Goal: Task Accomplishment & Management: Use online tool/utility

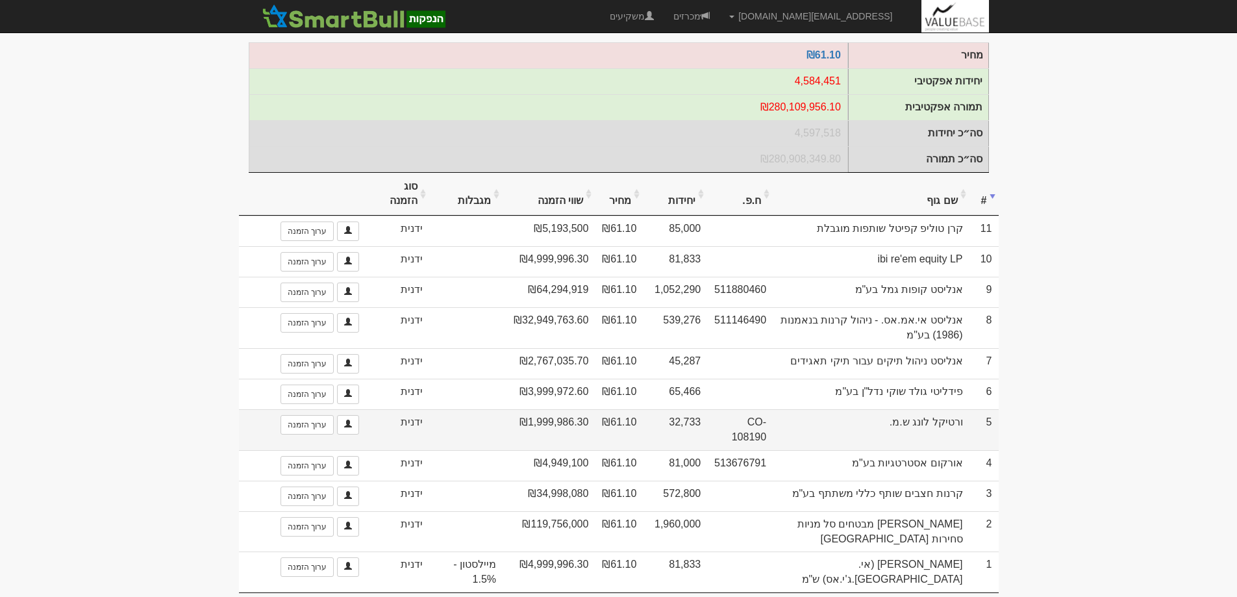
scroll to position [203, 0]
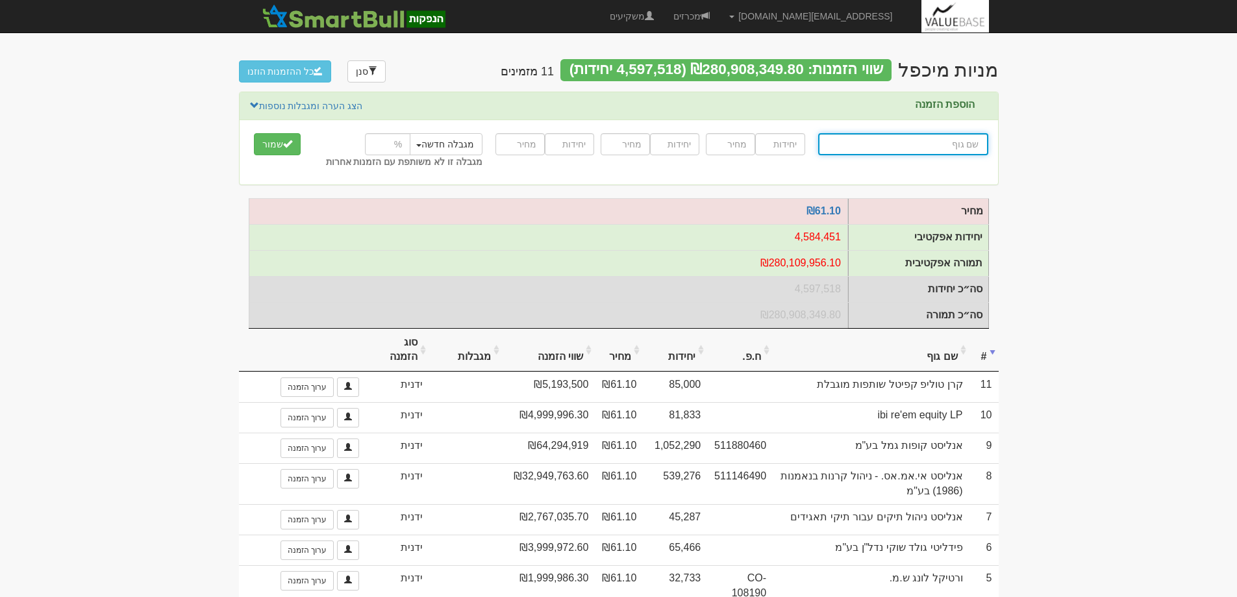
click at [948, 144] on input "text" at bounding box center [903, 144] width 170 height 22
type input "י"
type input "יהב אחים ואחיות - חברה לניהול קופות גמל בע"מ"
type input "יה"
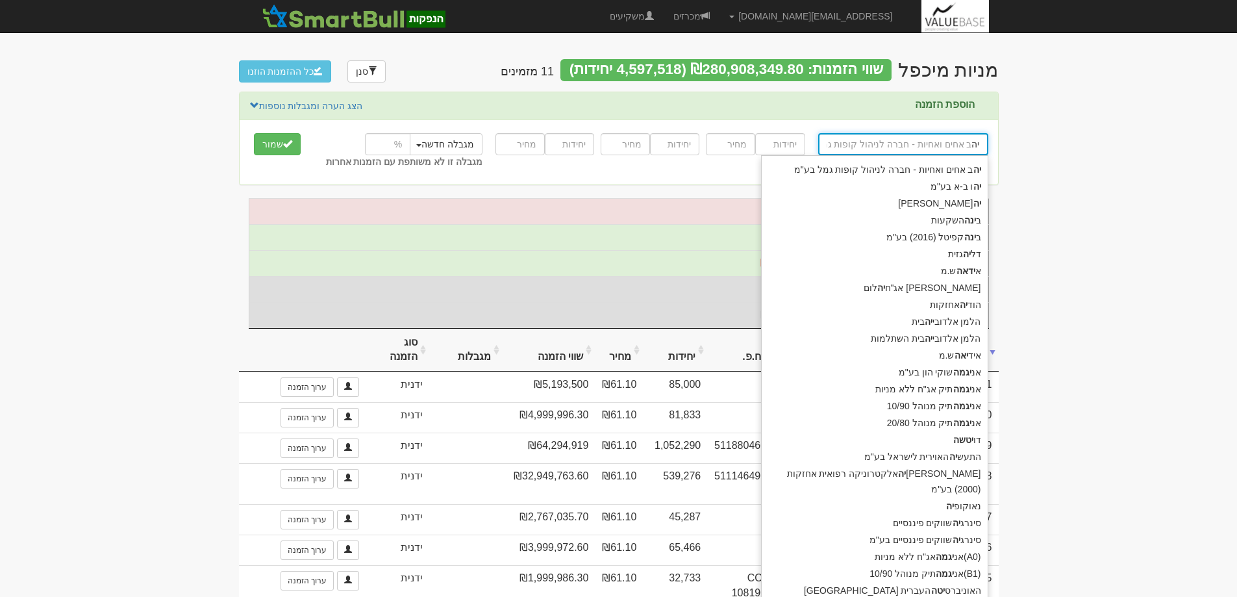
type input "יהו ב-א בע"מ"
type input "יהו"
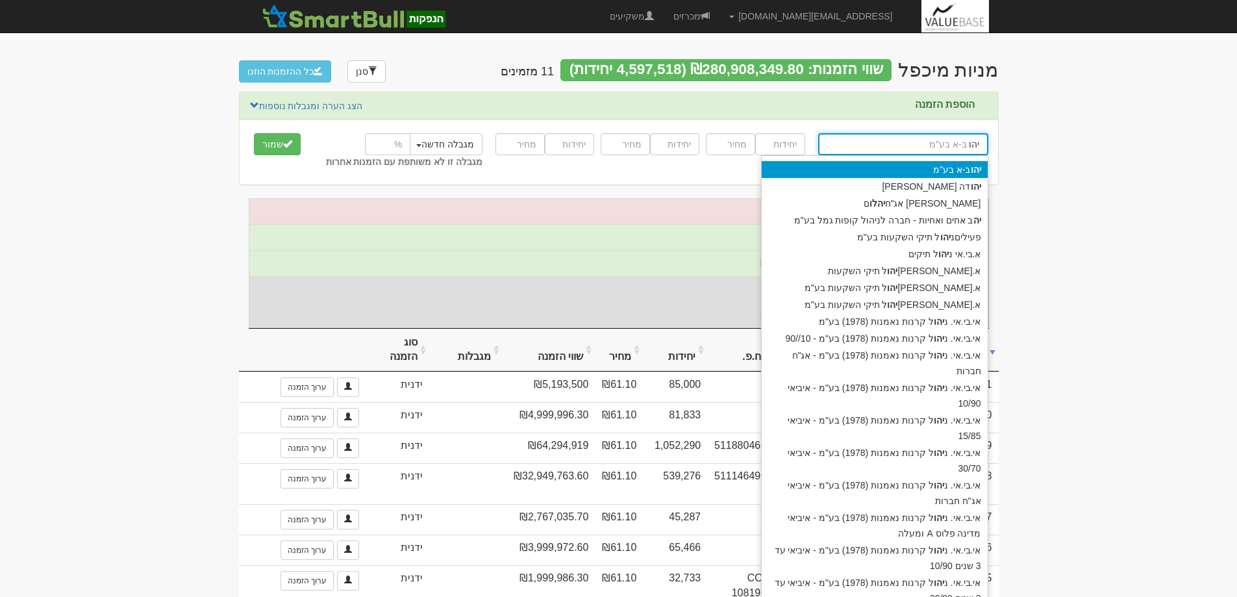
click at [949, 166] on div "יהו ב-א בע"מ" at bounding box center [875, 169] width 226 height 17
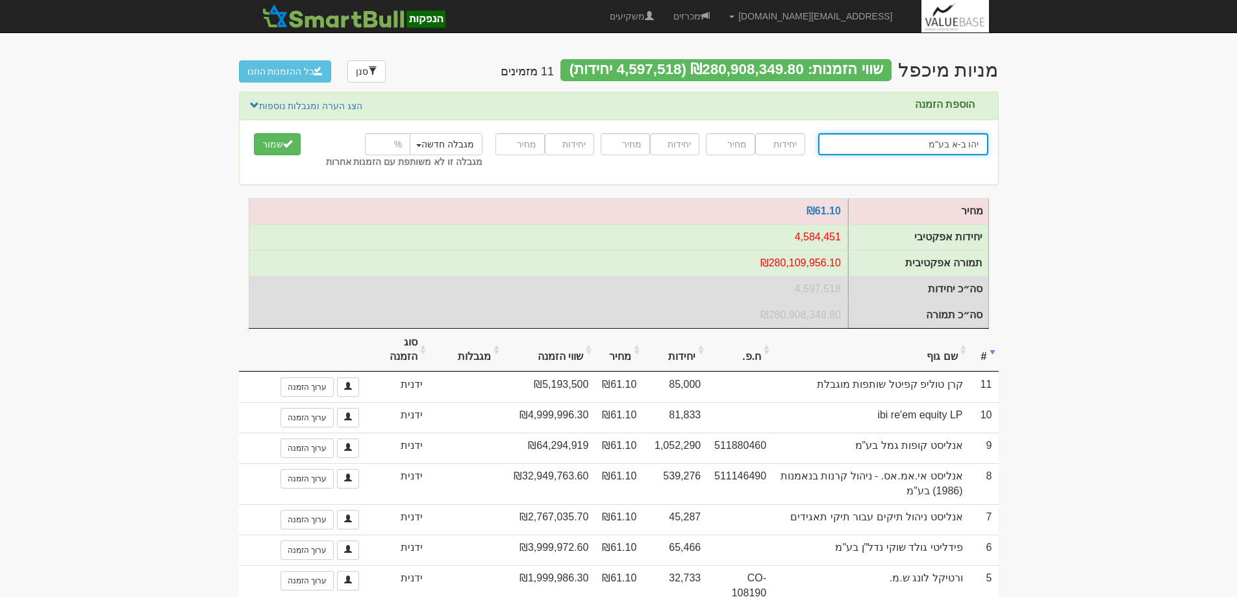
type input "יהו ב-א בע"מ"
click at [777, 149] on input "number" at bounding box center [779, 144] width 49 height 22
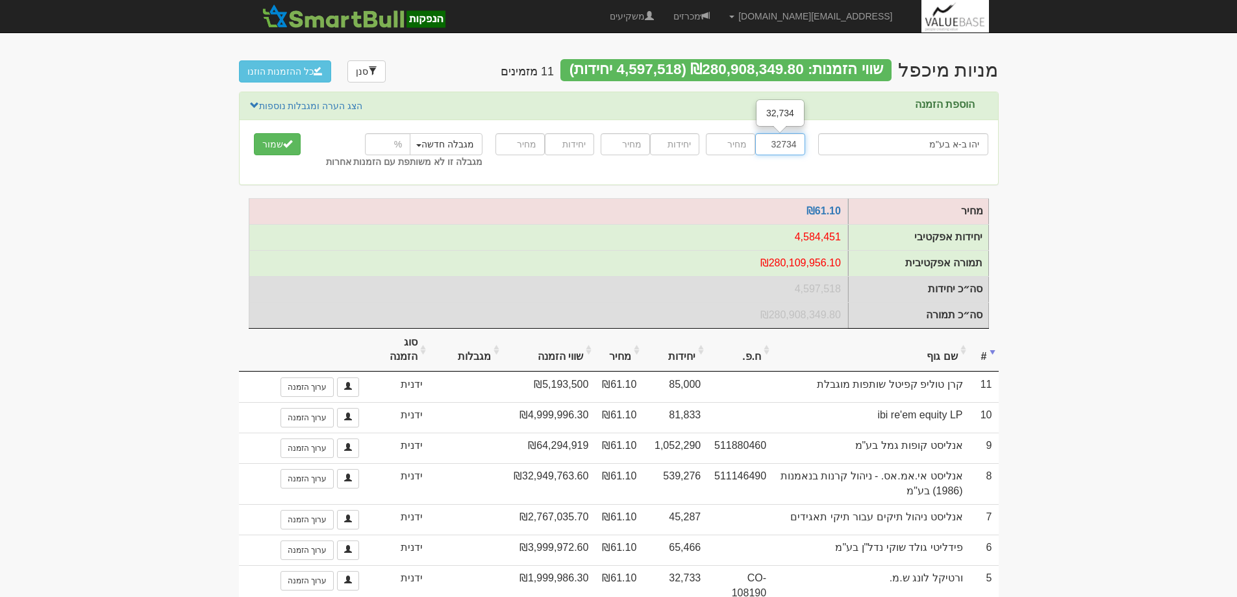
type input "32734"
click at [738, 140] on input "number" at bounding box center [730, 144] width 49 height 22
type input "61.10"
click at [254, 133] on button "שמור" at bounding box center [277, 144] width 47 height 22
